Goal: Task Accomplishment & Management: Complete application form

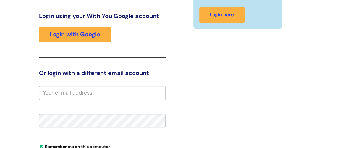
scroll to position [70, 0]
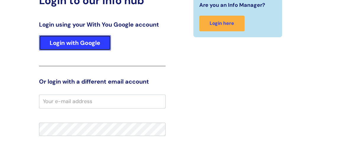
click at [104, 38] on link "Login with Google" at bounding box center [75, 42] width 72 height 15
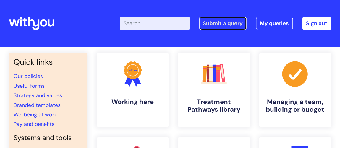
click at [214, 24] on link "Submit a query" at bounding box center [223, 24] width 48 height 14
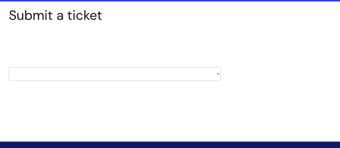
scroll to position [54, 0]
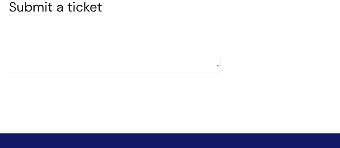
click at [219, 65] on select "HR / People IT and Support Clinical Drug Alerts Finance Accounts Data Support T…" at bounding box center [115, 66] width 212 height 14
select select "systems"
click at [9, 59] on select "HR / People IT and Support Clinical Drug Alerts Finance Accounts Data Support T…" at bounding box center [115, 66] width 212 height 14
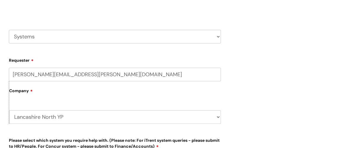
scroll to position [80, 0]
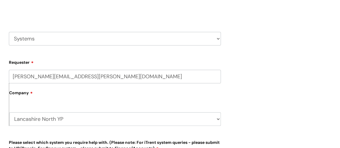
click at [218, 36] on select "HR / People IT and Support Clinical Drug Alerts Finance Accounts Data Support T…" at bounding box center [115, 39] width 212 height 14
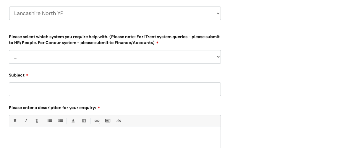
scroll to position [188, 0]
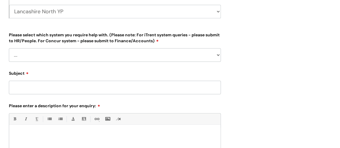
click at [217, 55] on select "... Ulysses Helpdesk Monday.com Nebula fault ILLY CarePath fault Halo fault E-c…" at bounding box center [115, 55] width 212 height 14
click at [239, 30] on div "Submit a ticket Select issue type HR / People IT and Support Clinical Drug Aler…" at bounding box center [169, 44] width 331 height 361
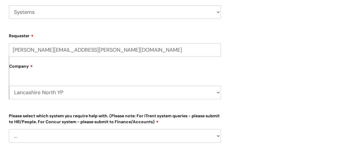
scroll to position [54, 0]
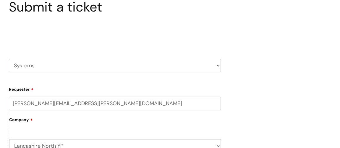
click at [220, 64] on select "HR / People IT and Support Clinical Drug Alerts Finance Accounts Data Support T…" at bounding box center [115, 66] width 212 height 14
select select "internal_communications"
click at [9, 59] on select "HR / People IT and Support Clinical Drug Alerts Finance Accounts Data Support T…" at bounding box center [115, 66] width 212 height 14
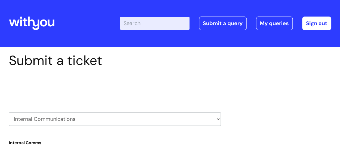
select select "80004286569"
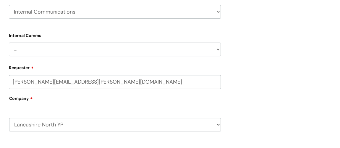
scroll to position [134, 0]
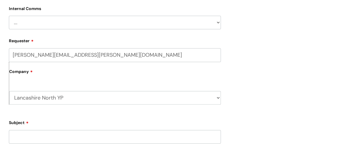
click at [218, 22] on select "... Internal Communication Staff and Volunteer awards Info hub WithYou Weekly e…" at bounding box center [115, 23] width 212 height 14
select select "Internal Communication"
click at [9, 16] on select "... Internal Communication Staff and Volunteer awards Info hub WithYou Weekly e…" at bounding box center [115, 23] width 212 height 14
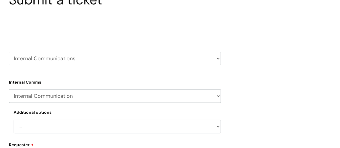
scroll to position [54, 0]
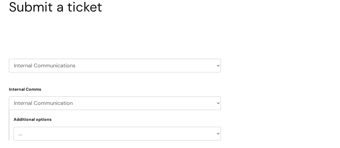
click at [217, 65] on select "HR / People IT and Support Clinical Drug Alerts Finance Accounts Data Support T…" at bounding box center [115, 66] width 212 height 14
select select "external_communications"
click at [9, 59] on select "HR / People IT and Support Clinical Drug Alerts Finance Accounts Data Support T…" at bounding box center [115, 66] width 212 height 14
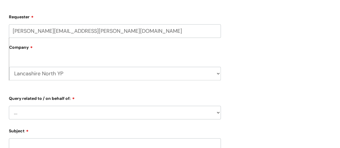
scroll to position [134, 0]
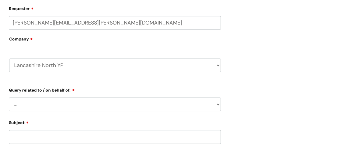
click at [218, 105] on select "... Brand or Brand Centre Website Queries (all regions) All Scottish Services I…" at bounding box center [115, 105] width 212 height 14
select select "[GEOGRAPHIC_DATA]"
click at [9, 98] on select "... Brand or Brand Centre Website Queries (all regions) All Scottish Services I…" at bounding box center [115, 105] width 212 height 14
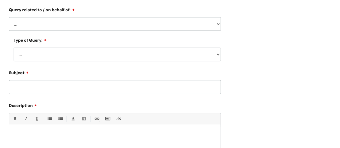
scroll to position [215, 0]
click at [156, 53] on select "... Press/Media support Social Media support Marketing materials Crisis communi…" at bounding box center [117, 54] width 207 height 14
select select "Social Media support"
click at [14, 48] on select "... Press/Media support Social Media support Marketing materials Crisis communi…" at bounding box center [117, 54] width 207 height 14
click at [156, 86] on input "Subject" at bounding box center [115, 87] width 212 height 14
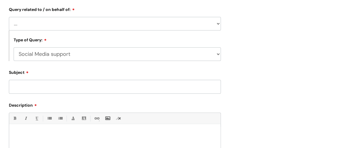
type input "X"
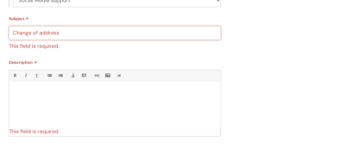
type input "Change of address"
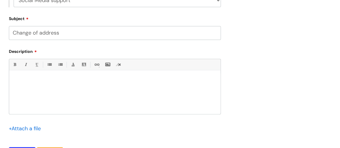
scroll to position [258, 0]
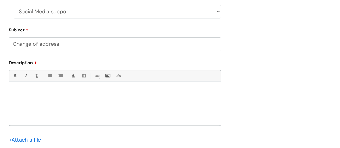
click at [126, 92] on p at bounding box center [115, 91] width 203 height 5
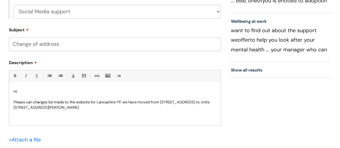
click at [190, 107] on p "Please can changes be made to the website for Lancashire YP, we have moved from…" at bounding box center [115, 105] width 203 height 11
drag, startPoint x: 78, startPoint y: 102, endPoint x: 92, endPoint y: 101, distance: 14.0
click at [92, 101] on p "Please can changes be made to the website for Lancashire YP, we have moved from…" at bounding box center [115, 105] width 203 height 11
click at [16, 77] on link "Bold (Ctrl-B)" at bounding box center [14, 75] width 7 height 7
drag, startPoint x: 47, startPoint y: 107, endPoint x: 180, endPoint y: 111, distance: 133.2
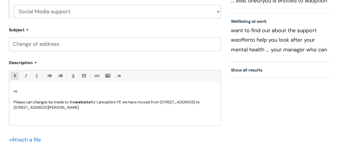
click at [180, 111] on div "Hi Please can changes be made to the website for Lancashire YP, we have moved f…" at bounding box center [115, 105] width 212 height 41
click at [13, 78] on link "Bold (Ctrl-B)" at bounding box center [14, 75] width 7 height 7
drag, startPoint x: 12, startPoint y: 103, endPoint x: 55, endPoint y: 113, distance: 44.2
click at [55, 113] on div "Hi Please can changes be made to the website for Lancashire YP, we have moved f…" at bounding box center [115, 105] width 212 height 41
click at [17, 76] on link "Bold (Ctrl-B)" at bounding box center [14, 75] width 7 height 7
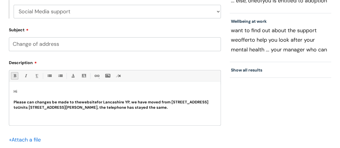
click at [86, 119] on div "Hi Please can changes be made to the website for Lancashire YP, we have moved f…" at bounding box center [115, 105] width 212 height 41
drag, startPoint x: 14, startPoint y: 102, endPoint x: 77, endPoint y: 114, distance: 64.1
click at [77, 110] on p "Please can changes be made to the website for Lancashire YP, we have moved from…" at bounding box center [115, 105] width 203 height 11
click at [15, 75] on link "Bold (Ctrl-B)" at bounding box center [14, 75] width 7 height 7
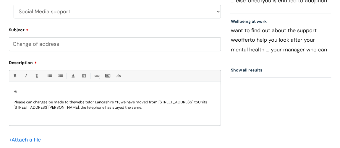
click at [110, 107] on p "Please can changes be made to the website for Lancashire YP, we have moved from…" at bounding box center [115, 105] width 203 height 11
click at [89, 110] on p "Please can changes be made to the website for Lancashire YP, we have moved from…" at bounding box center [115, 105] width 203 height 11
click at [123, 103] on p "Please can changes be made to the website for Lancashire YP, we have moved from…" at bounding box center [115, 105] width 203 height 11
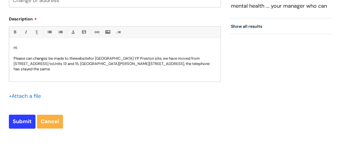
scroll to position [312, 0]
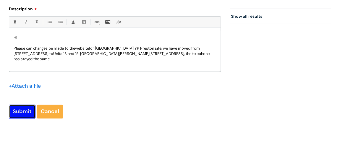
click at [22, 114] on input "Submit" at bounding box center [22, 112] width 27 height 14
type input "Please Wait..."
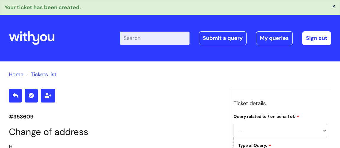
select select "[GEOGRAPHIC_DATA]"
select select "Social Media support"
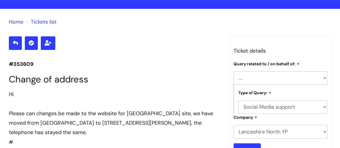
scroll to position [40, 0]
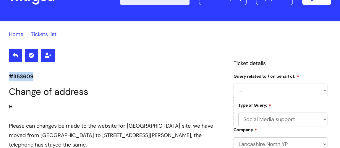
drag, startPoint x: 40, startPoint y: 76, endPoint x: 8, endPoint y: 78, distance: 32.6
copy p "#353609"
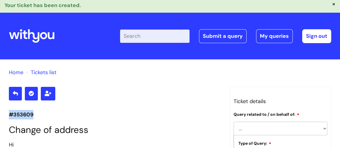
scroll to position [0, 0]
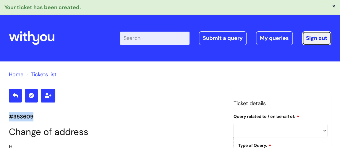
click at [315, 36] on link "Sign out" at bounding box center [316, 38] width 29 height 14
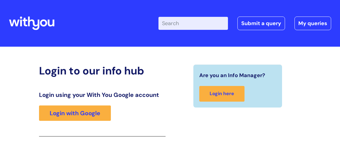
scroll to position [97, 0]
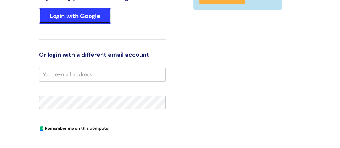
click at [83, 17] on link "Login with Google" at bounding box center [75, 15] width 72 height 15
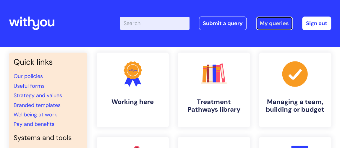
click at [273, 23] on link "My queries" at bounding box center [274, 24] width 37 height 14
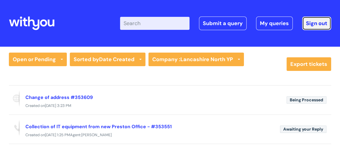
click at [311, 21] on link "Sign out" at bounding box center [316, 24] width 29 height 14
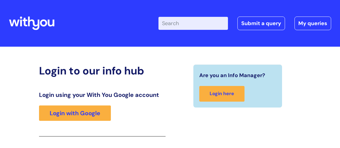
scroll to position [97, 0]
